Goal: Answer question/provide support

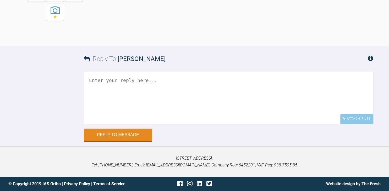
scroll to position [4932, 0]
click at [117, 77] on textarea at bounding box center [228, 98] width 289 height 52
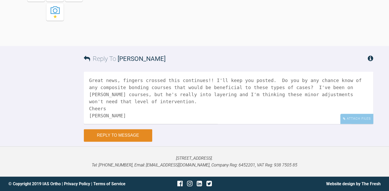
type textarea "Great news, fingers crossed this continues!! I'll keep you posted. Do you by an…"
click at [124, 142] on button "Reply to Message" at bounding box center [118, 135] width 68 height 13
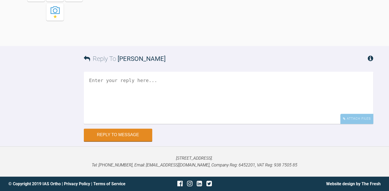
scroll to position [5042, 0]
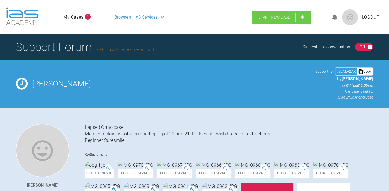
click at [213, 140] on div "Lapsed Ortho case Main complaint is rotation and tipping of 11 and 21. Pt does …" at bounding box center [229, 134] width 288 height 20
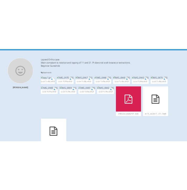
scroll to position [132, 0]
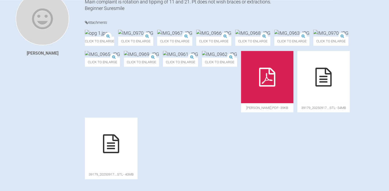
click at [120, 58] on img at bounding box center [102, 54] width 35 height 7
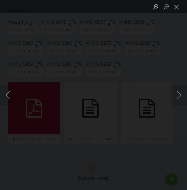
click at [177, 9] on button "Close lightbox" at bounding box center [176, 6] width 10 height 9
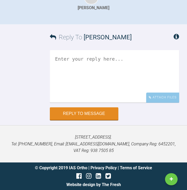
scroll to position [365, 0]
